Goal: Task Accomplishment & Management: Use online tool/utility

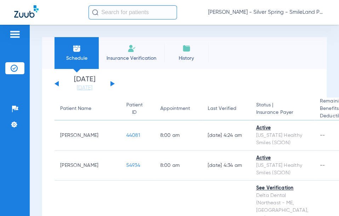
click at [231, 216] on html "[PERSON_NAME] - Silver Spring - SmileLand PD Patients Insurance Verification Se…" at bounding box center [169, 108] width 339 height 216
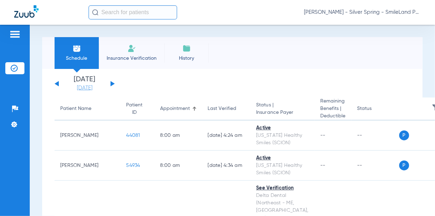
click at [93, 90] on link "[DATE]" at bounding box center [84, 88] width 42 height 7
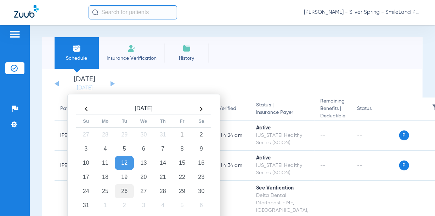
click at [132, 191] on td "26" at bounding box center [124, 191] width 19 height 14
click at [120, 191] on td "26" at bounding box center [124, 191] width 19 height 14
drag, startPoint x: 171, startPoint y: 83, endPoint x: 107, endPoint y: 87, distance: 64.6
click at [171, 83] on app-single-date-navigator "[DATE] [DATE] [DATE] [DATE] [DATE] [DATE] [DATE] [DATE] [DATE] [DATE] [DATE] [D…" at bounding box center [232, 84] width 355 height 16
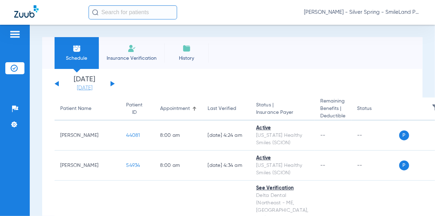
click at [93, 89] on link "[DATE]" at bounding box center [84, 88] width 42 height 7
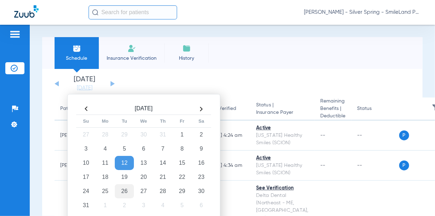
click at [130, 189] on td "26" at bounding box center [124, 191] width 19 height 14
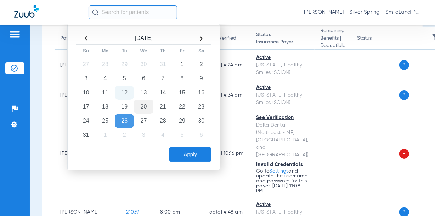
scroll to position [71, 0]
click at [175, 155] on button "Apply" at bounding box center [190, 154] width 42 height 14
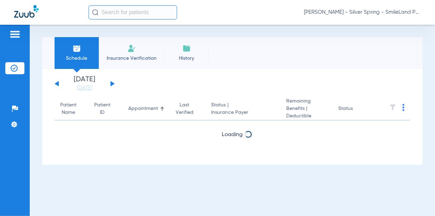
click at [339, 108] on img at bounding box center [403, 107] width 2 height 7
click at [94, 89] on div at bounding box center [217, 108] width 435 height 216
click at [94, 90] on link "[DATE]" at bounding box center [84, 88] width 42 height 7
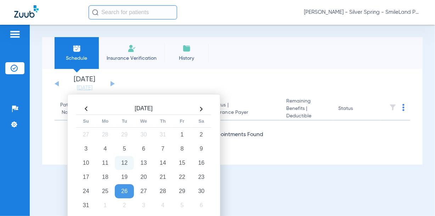
click at [121, 195] on td "26" at bounding box center [124, 191] width 19 height 14
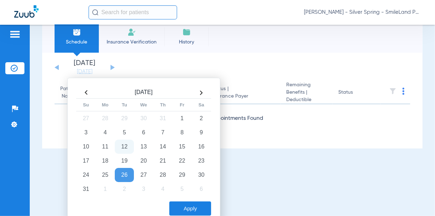
scroll to position [24, 0]
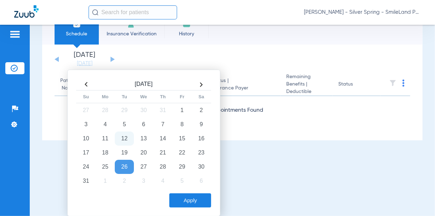
click at [184, 201] on button "Apply" at bounding box center [190, 201] width 42 height 14
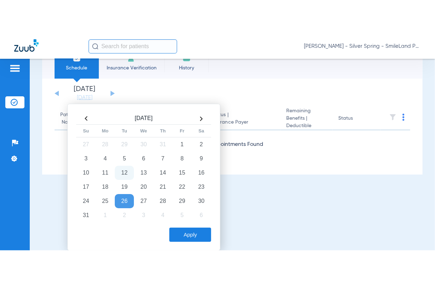
scroll to position [0, 0]
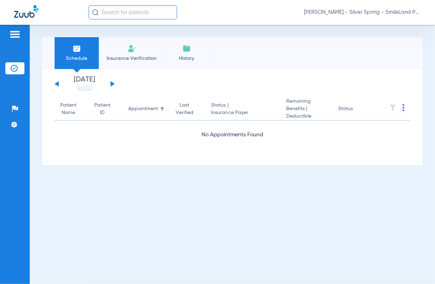
click at [329, 182] on div "Schedule Insurance Verification History Last Appt. Sync Time: [DATE] - 06:39 PM…" at bounding box center [232, 154] width 405 height 259
click at [339, 107] on th at bounding box center [395, 109] width 30 height 23
click at [339, 110] on img at bounding box center [403, 107] width 2 height 7
click at [339, 131] on button "Verify All" at bounding box center [377, 136] width 54 height 14
click at [87, 89] on link "[DATE]" at bounding box center [84, 88] width 42 height 7
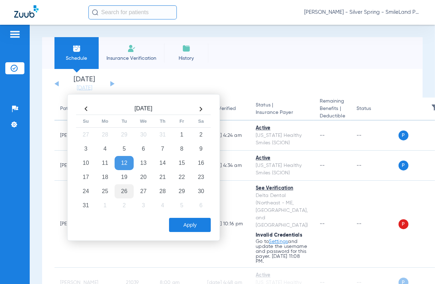
click at [130, 191] on td "26" at bounding box center [124, 191] width 19 height 14
click at [178, 218] on button "Apply" at bounding box center [190, 225] width 42 height 14
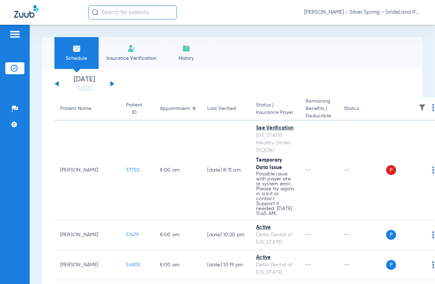
click at [418, 107] on th at bounding box center [414, 109] width 54 height 23
click at [433, 109] on img at bounding box center [434, 107] width 2 height 7
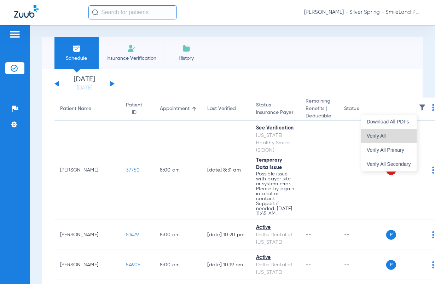
click at [411, 133] on span "Verify All" at bounding box center [389, 135] width 44 height 5
